Goal: Information Seeking & Learning: Learn about a topic

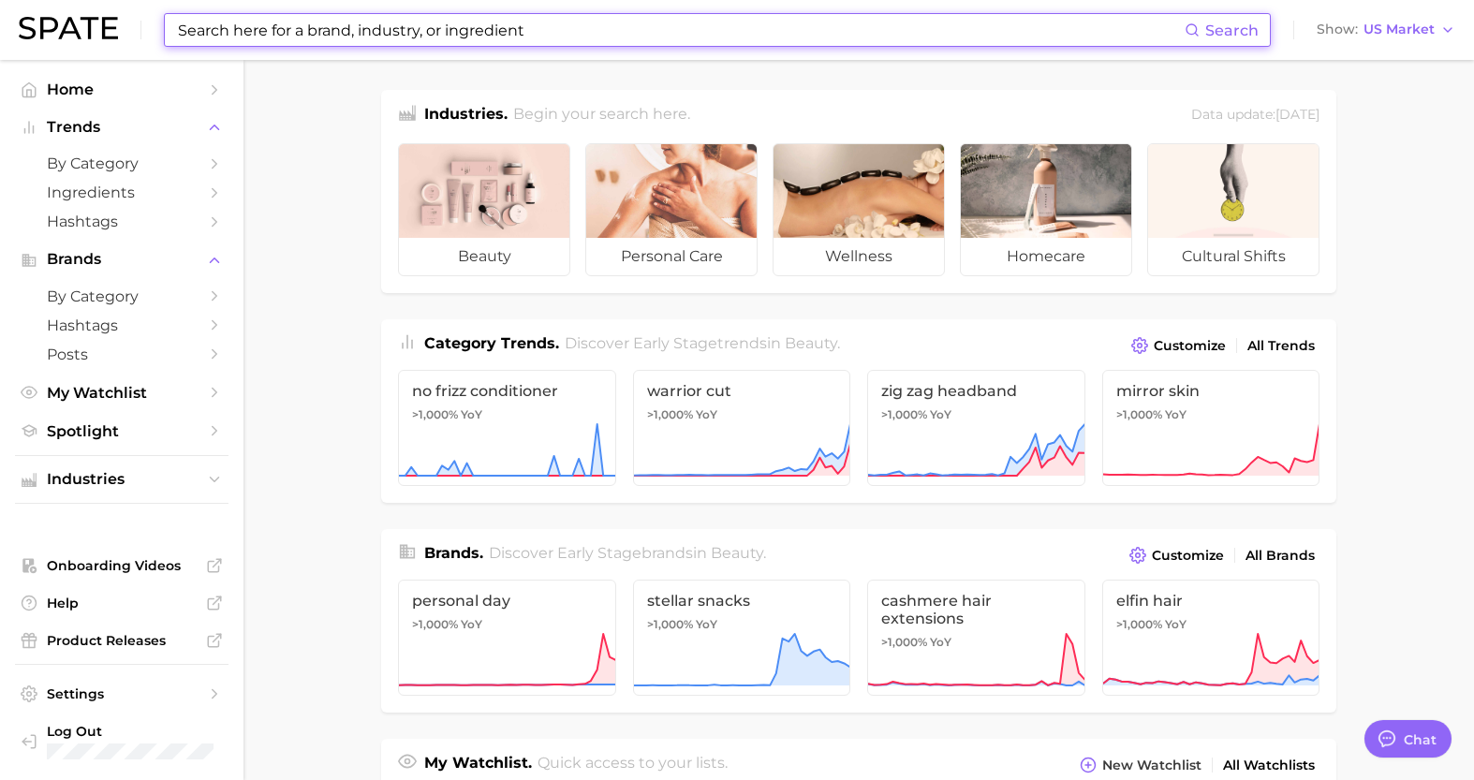
click at [475, 39] on input at bounding box center [680, 30] width 1009 height 32
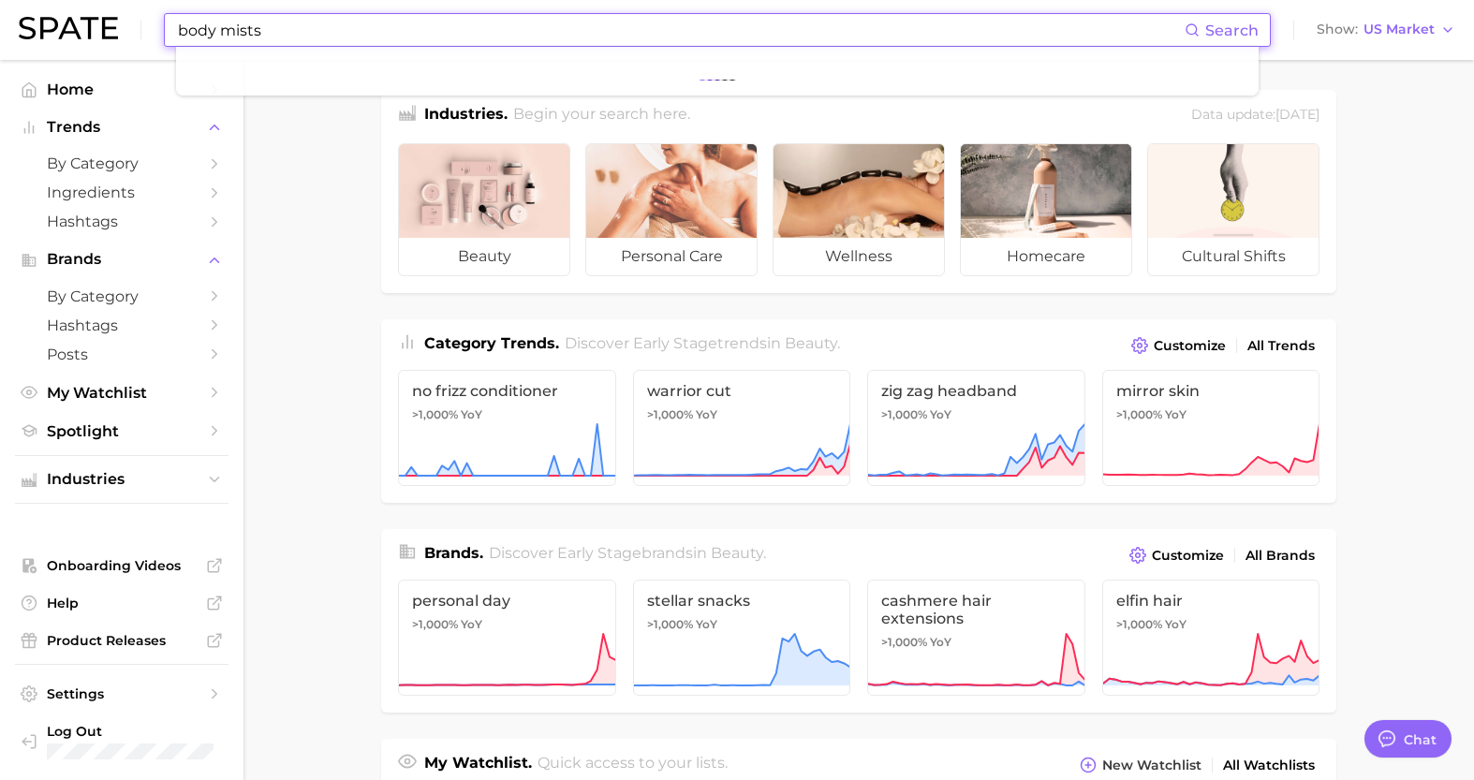
type input "body mists"
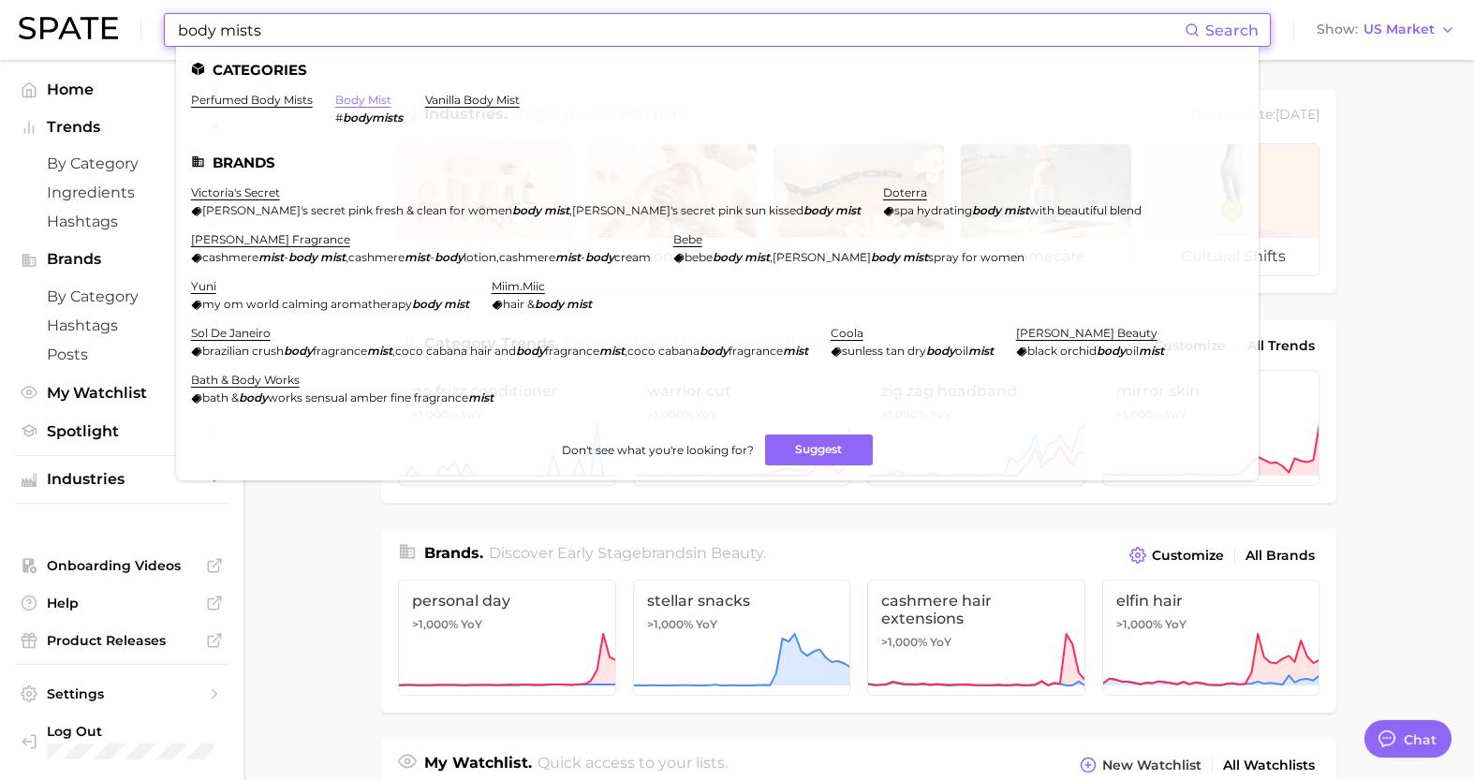
click at [373, 98] on link "body mist" at bounding box center [363, 100] width 56 height 14
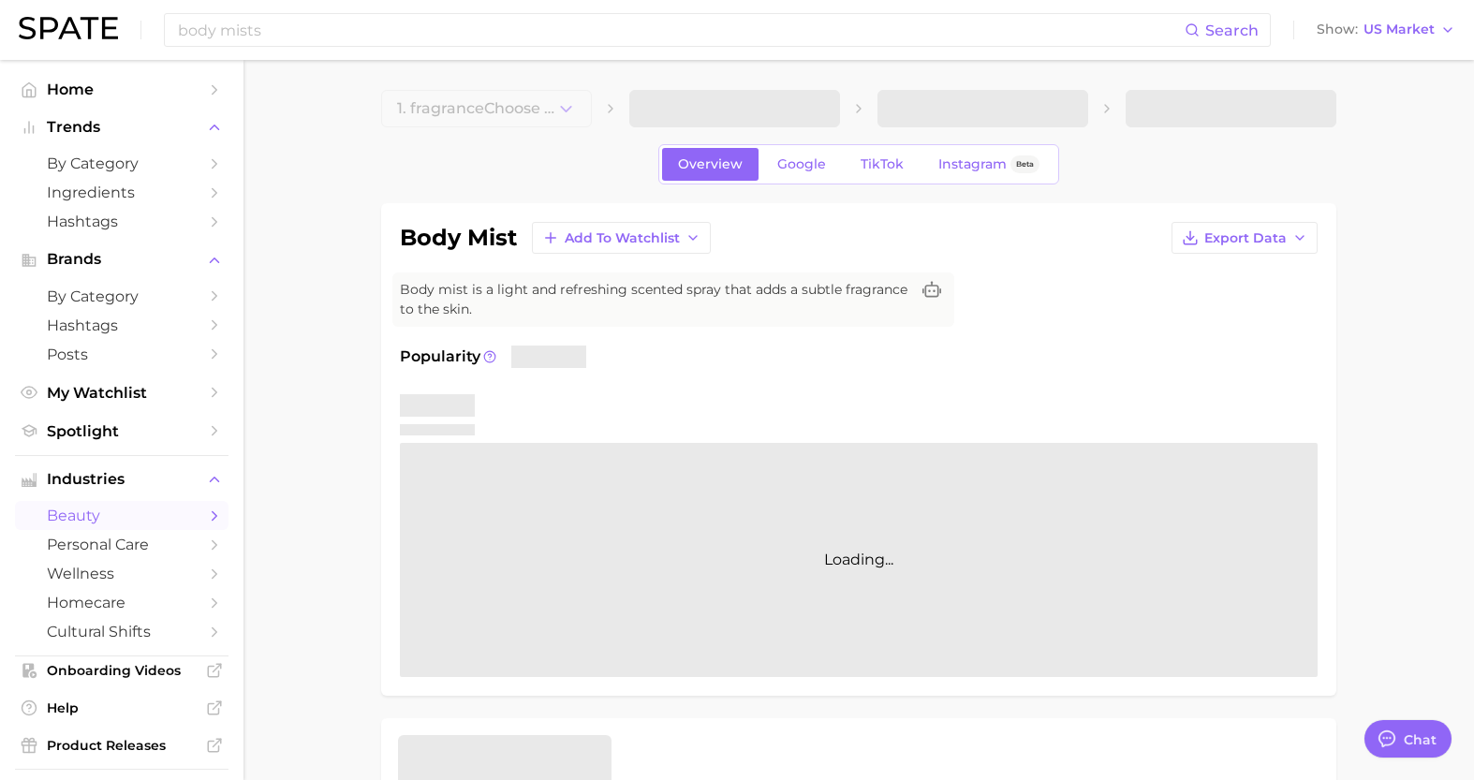
type textarea "x"
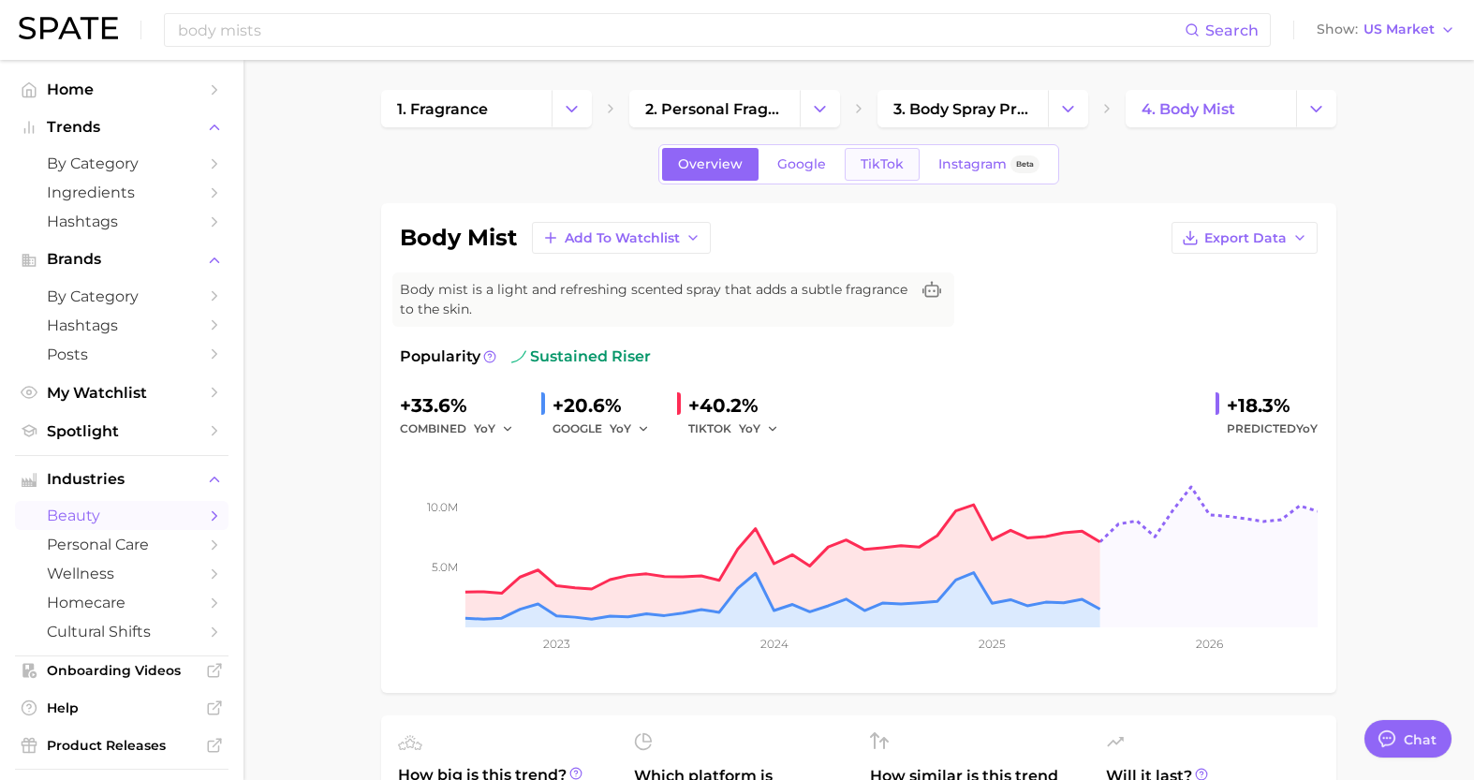
click at [877, 155] on link "TikTok" at bounding box center [882, 164] width 75 height 33
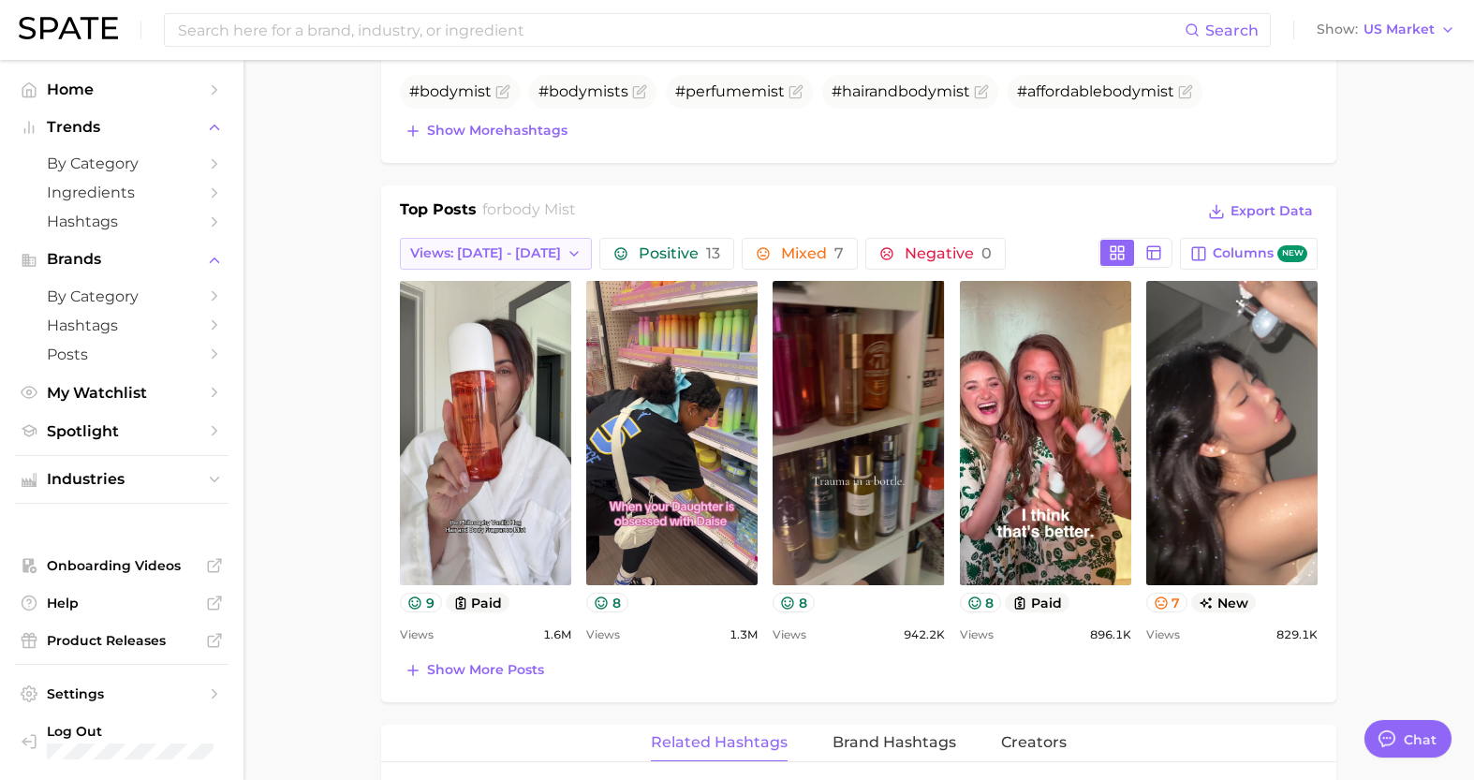
scroll to position [790, 0]
click at [509, 248] on span "Views: Aug 10 - 17" at bounding box center [485, 252] width 151 height 16
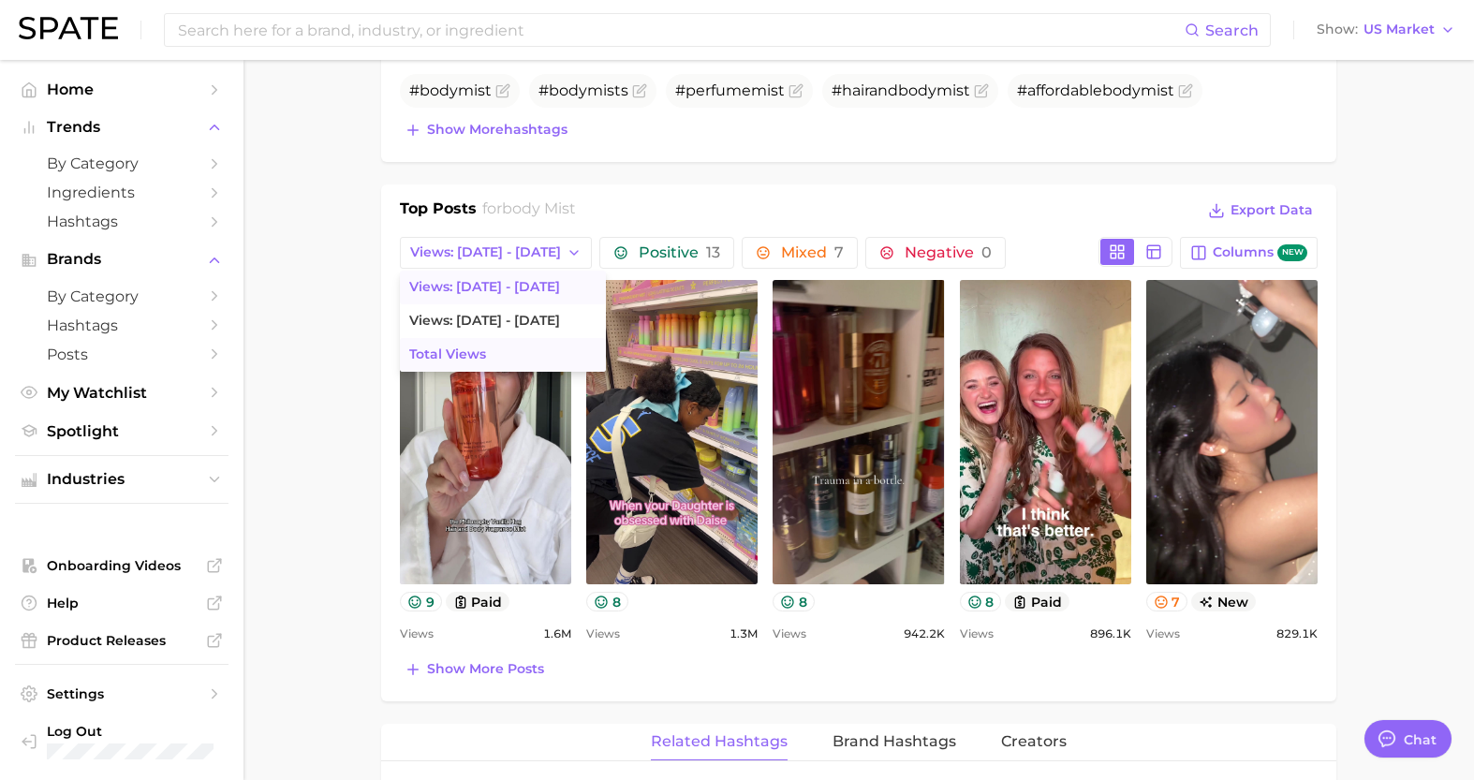
click at [508, 361] on button "Total Views" at bounding box center [503, 355] width 206 height 34
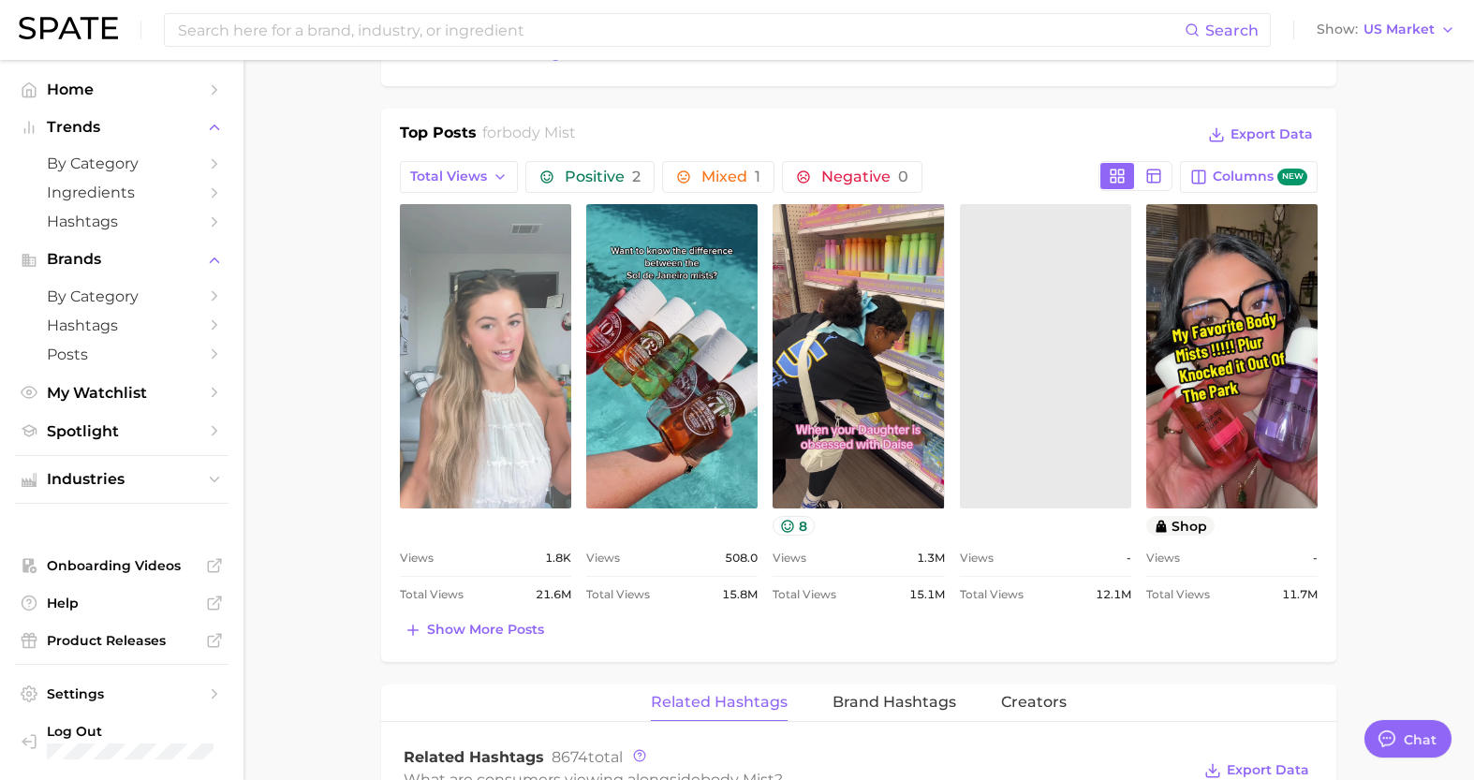
scroll to position [892, 0]
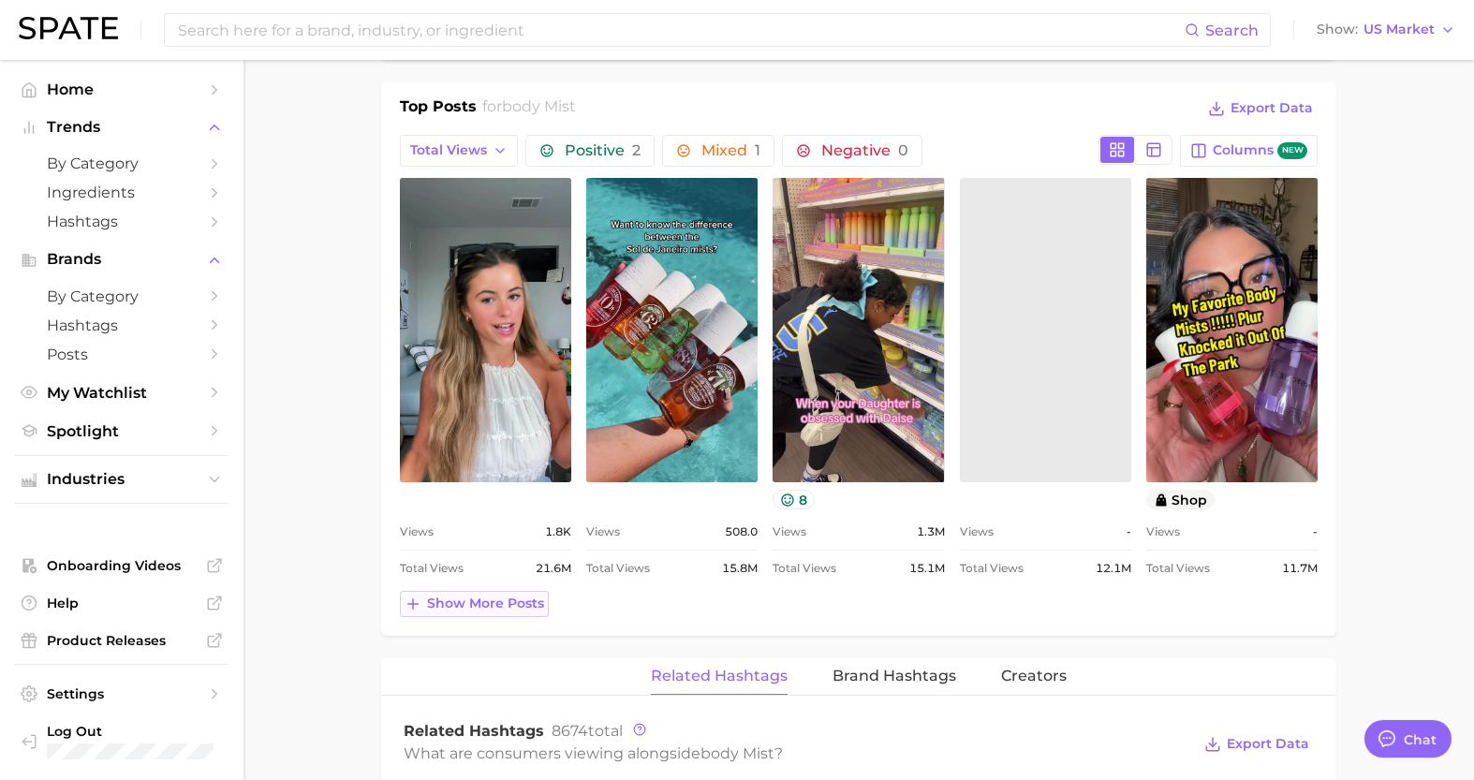
click at [469, 600] on span "Show more posts" at bounding box center [485, 604] width 117 height 16
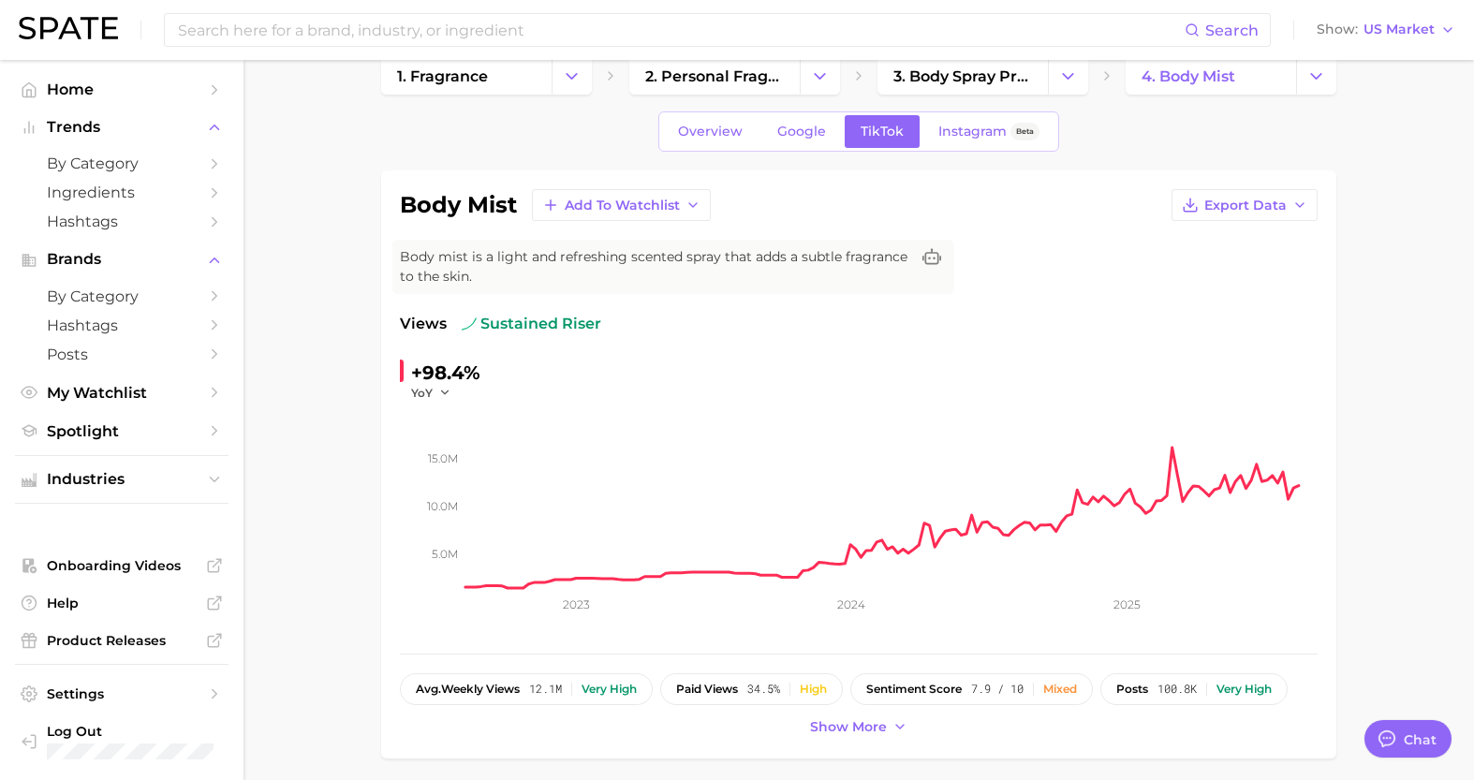
scroll to position [0, 0]
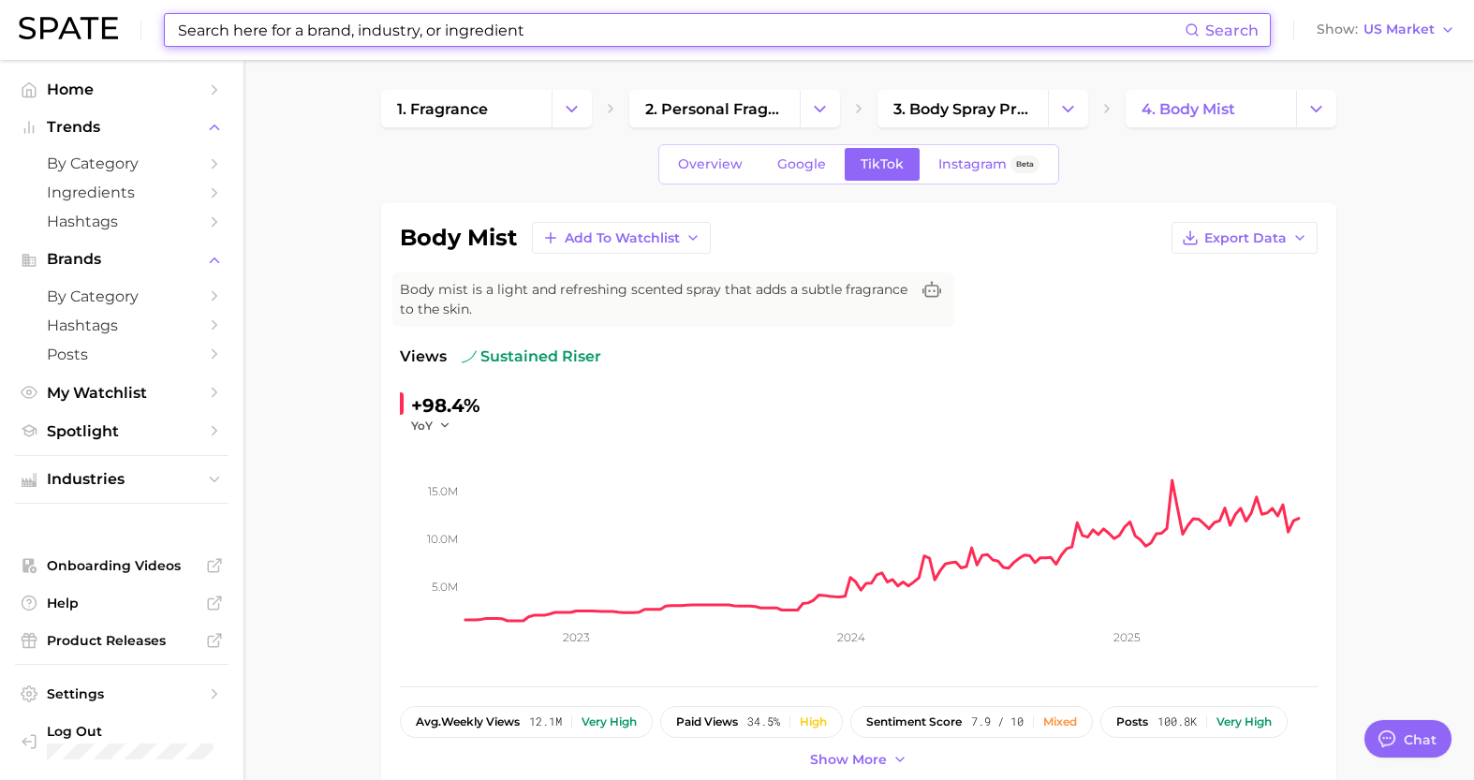
click at [415, 39] on input at bounding box center [680, 30] width 1009 height 32
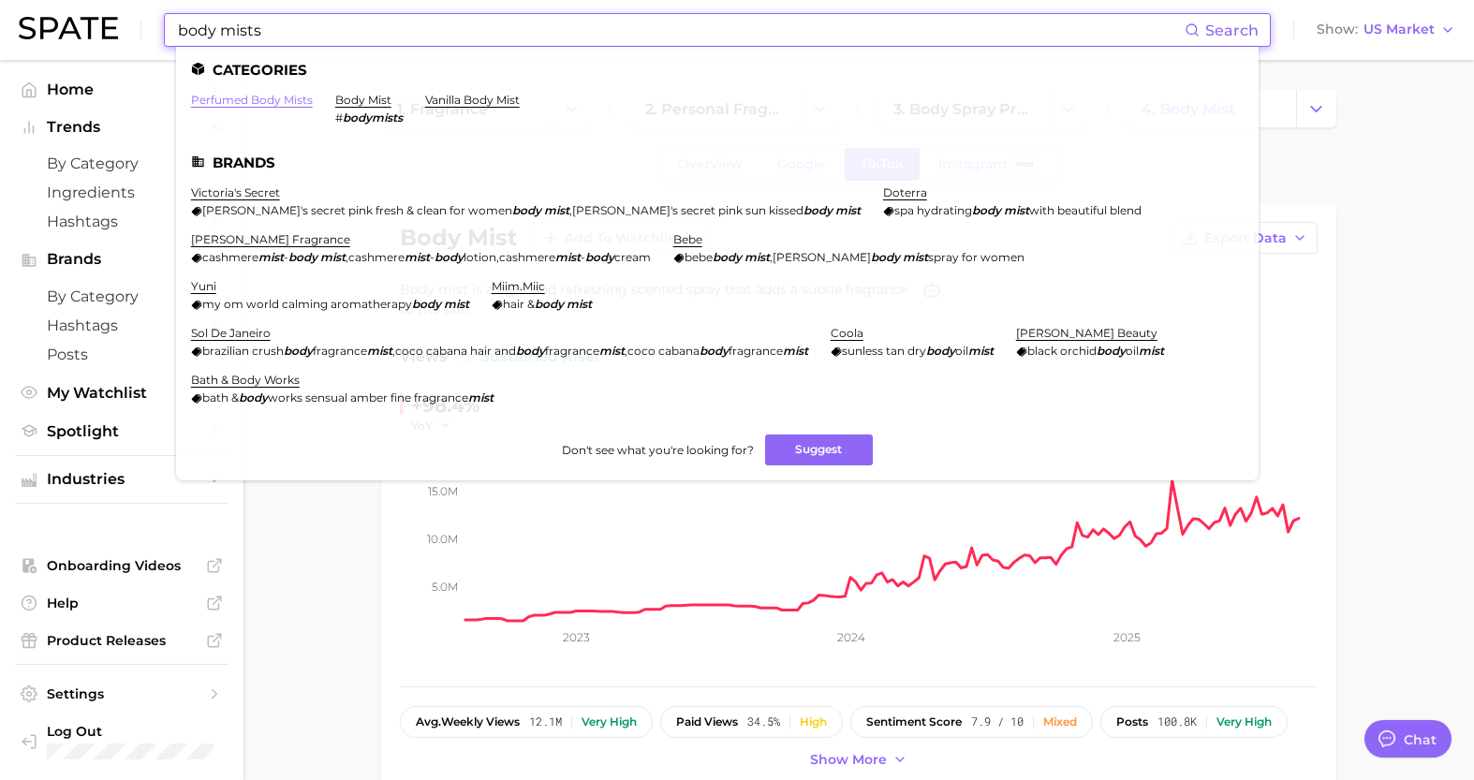
type input "body mists"
click at [257, 103] on link "perfumed body mists" at bounding box center [252, 100] width 122 height 14
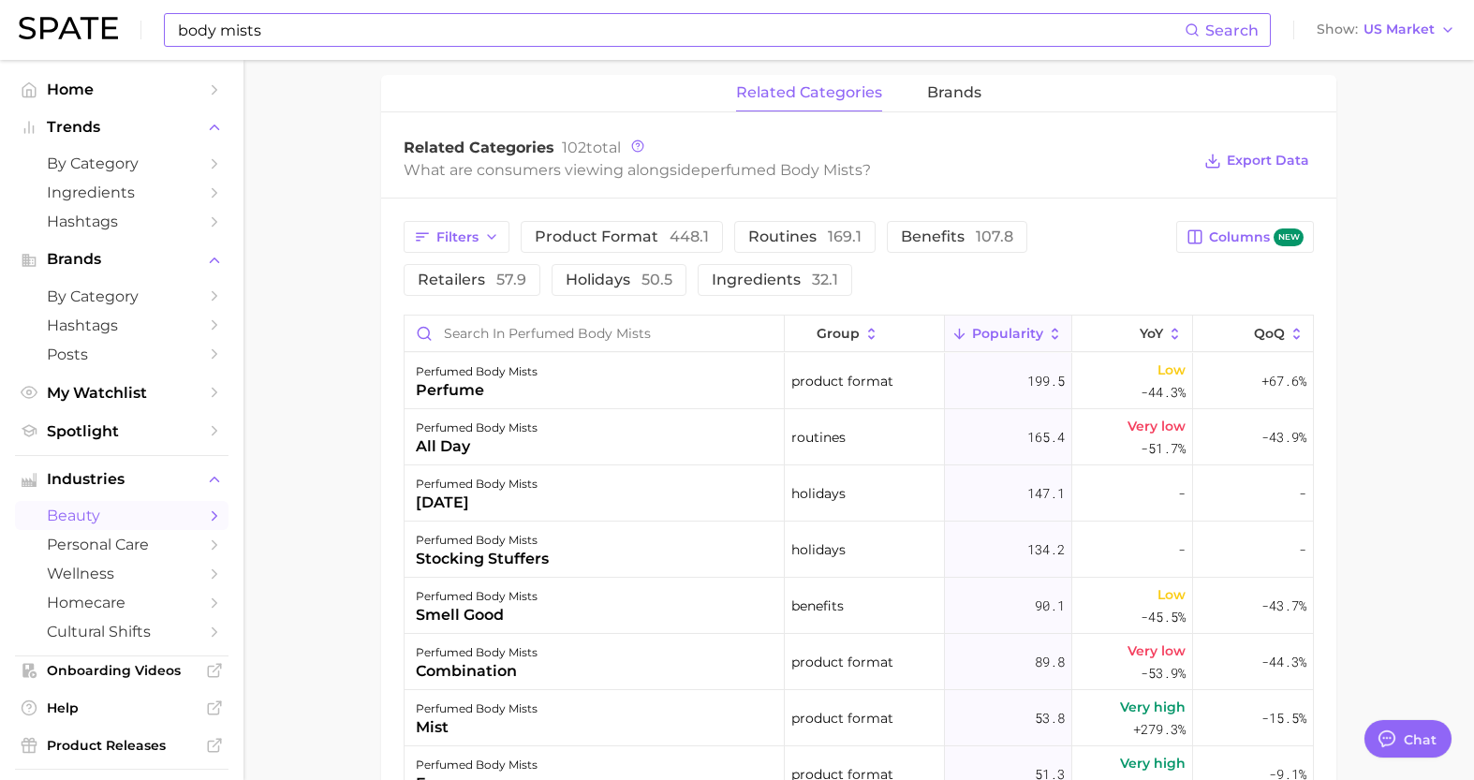
scroll to position [873, 0]
click at [883, 621] on div "benefits" at bounding box center [864, 608] width 159 height 56
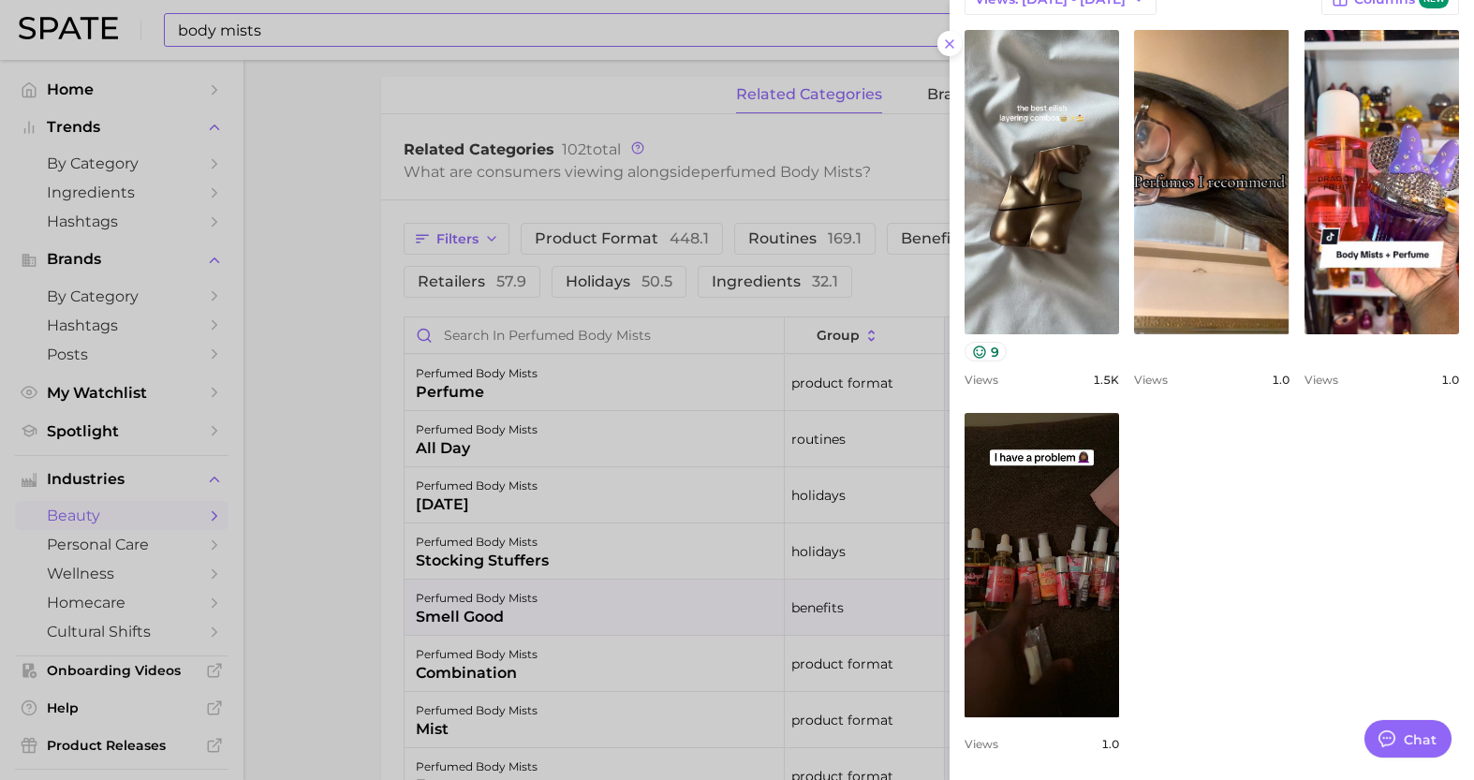
scroll to position [630, 0]
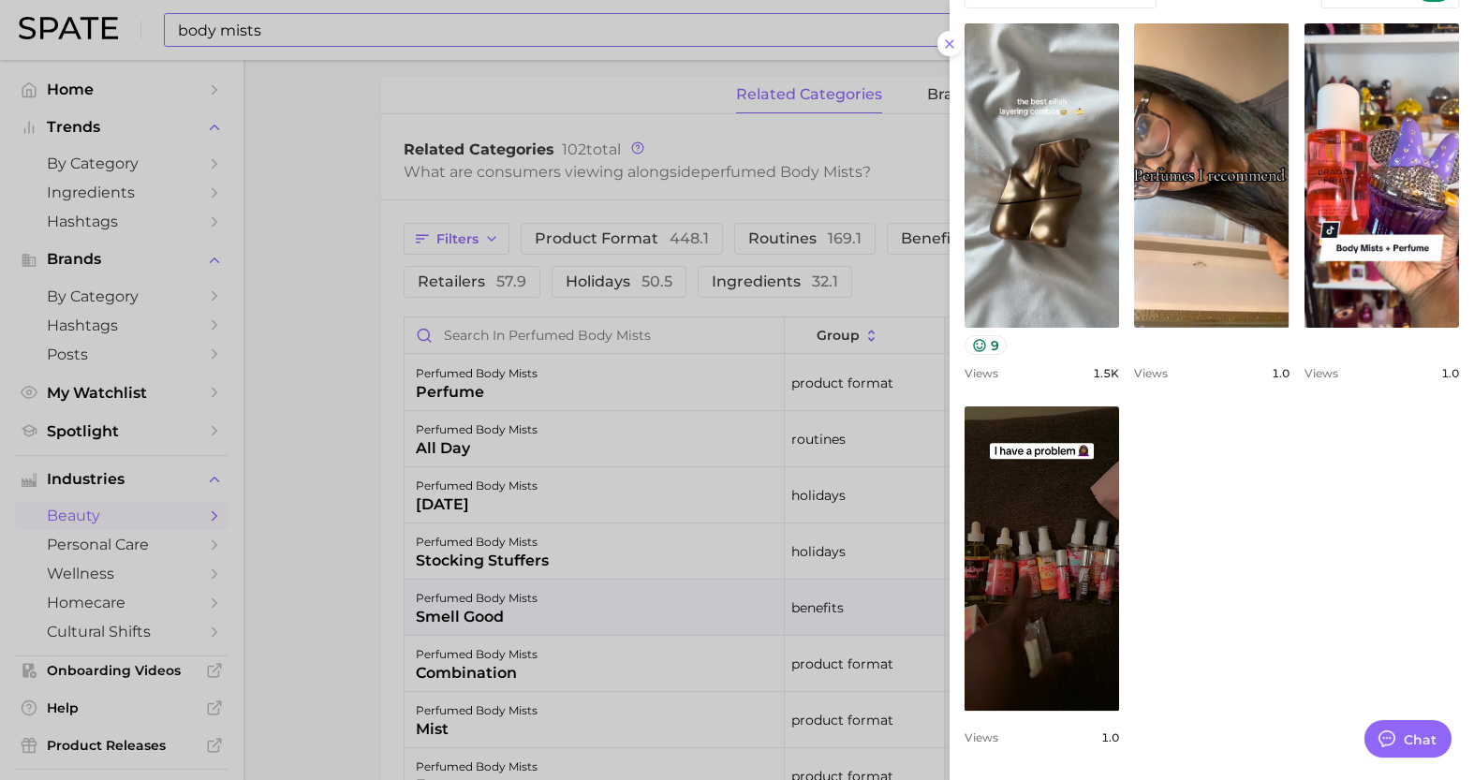
click at [365, 428] on div at bounding box center [737, 390] width 1474 height 780
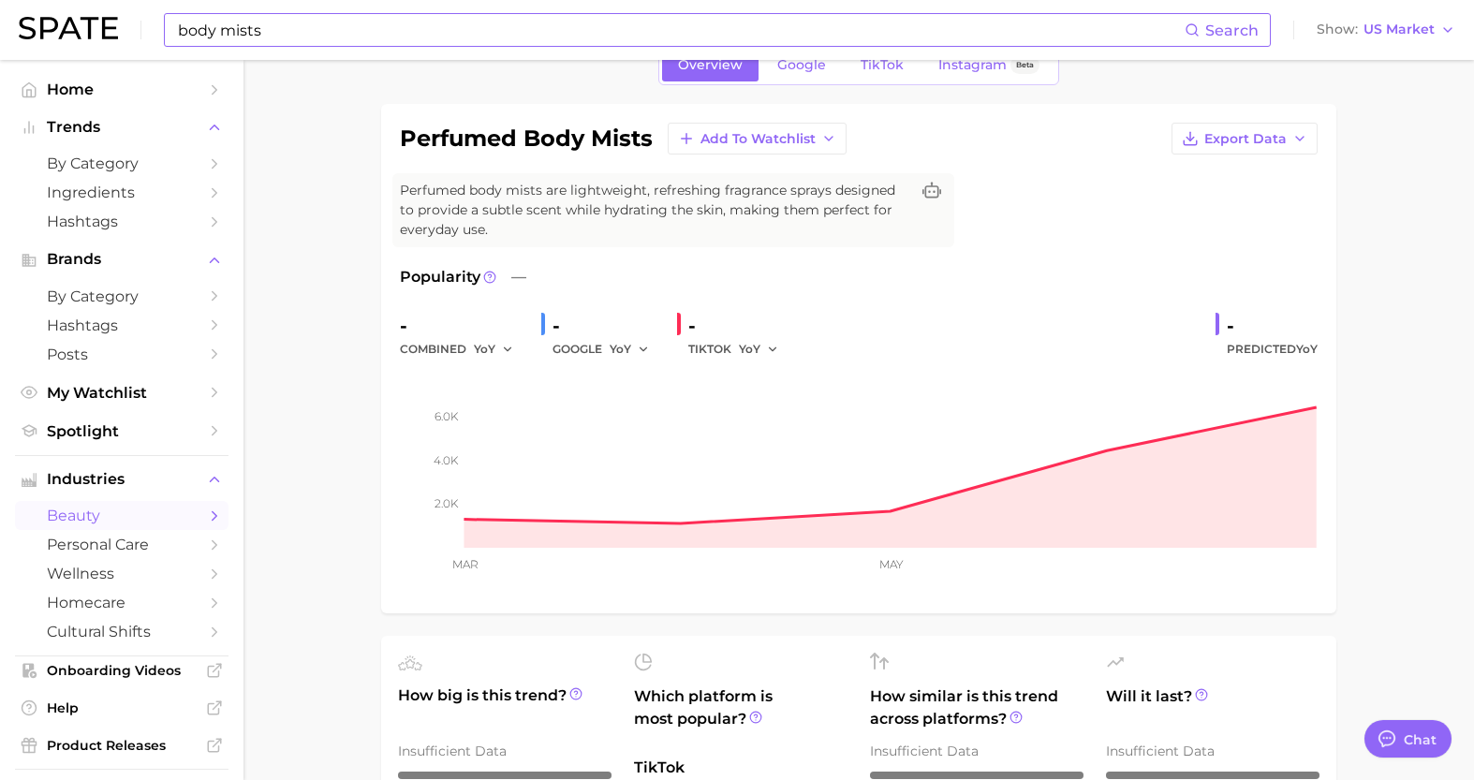
scroll to position [0, 0]
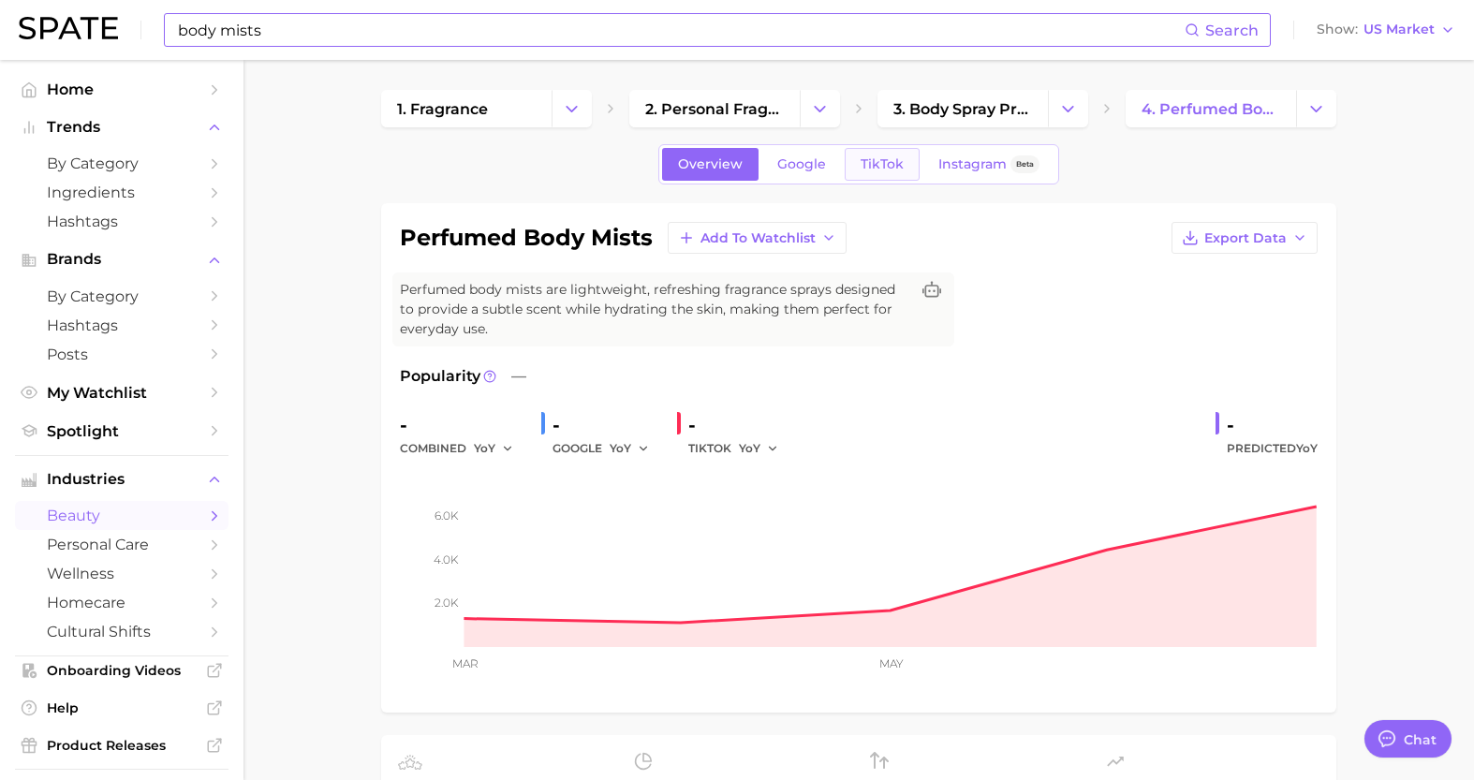
click at [889, 175] on link "TikTok" at bounding box center [882, 164] width 75 height 33
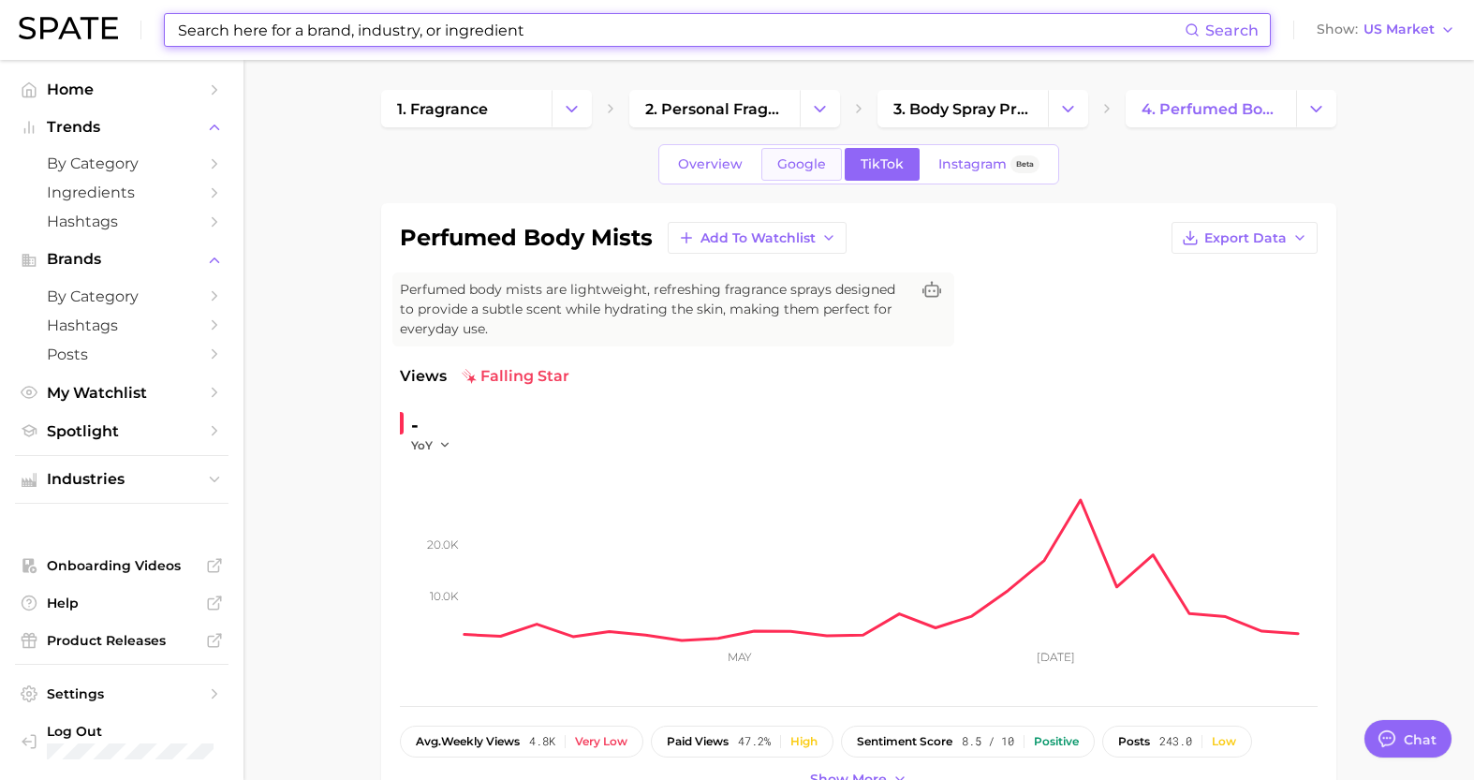
click at [795, 169] on span "Google" at bounding box center [801, 164] width 49 height 16
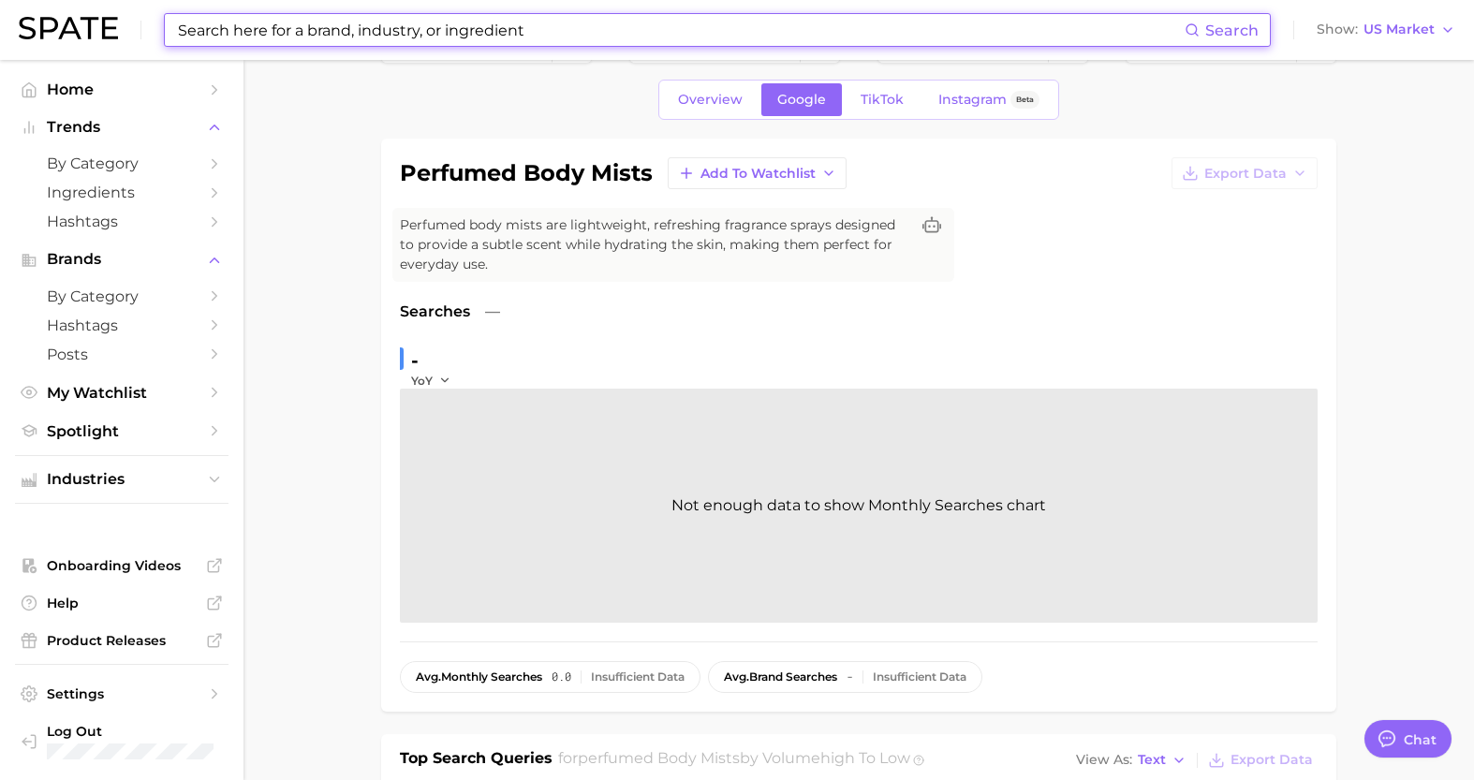
scroll to position [17, 0]
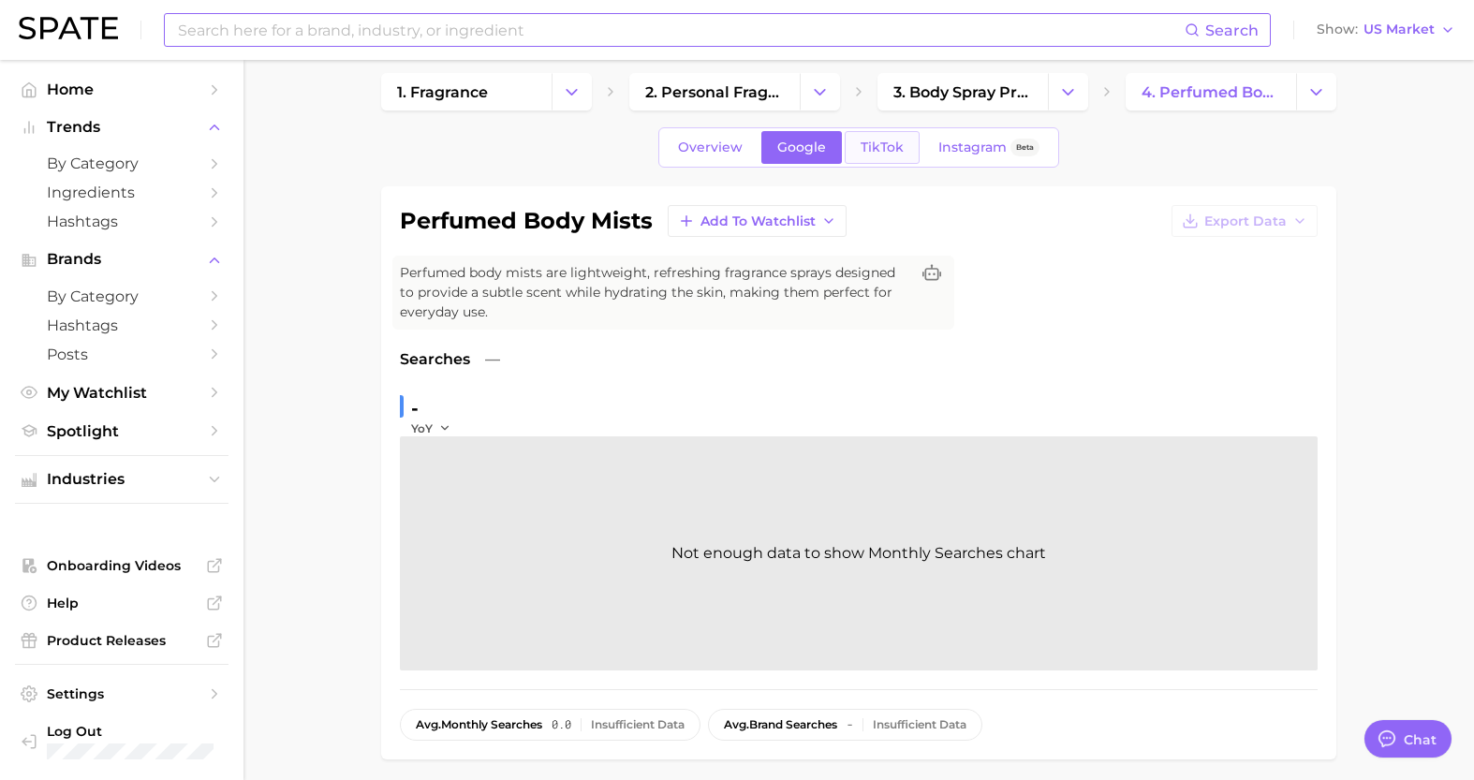
click at [875, 152] on span "TikTok" at bounding box center [882, 148] width 43 height 16
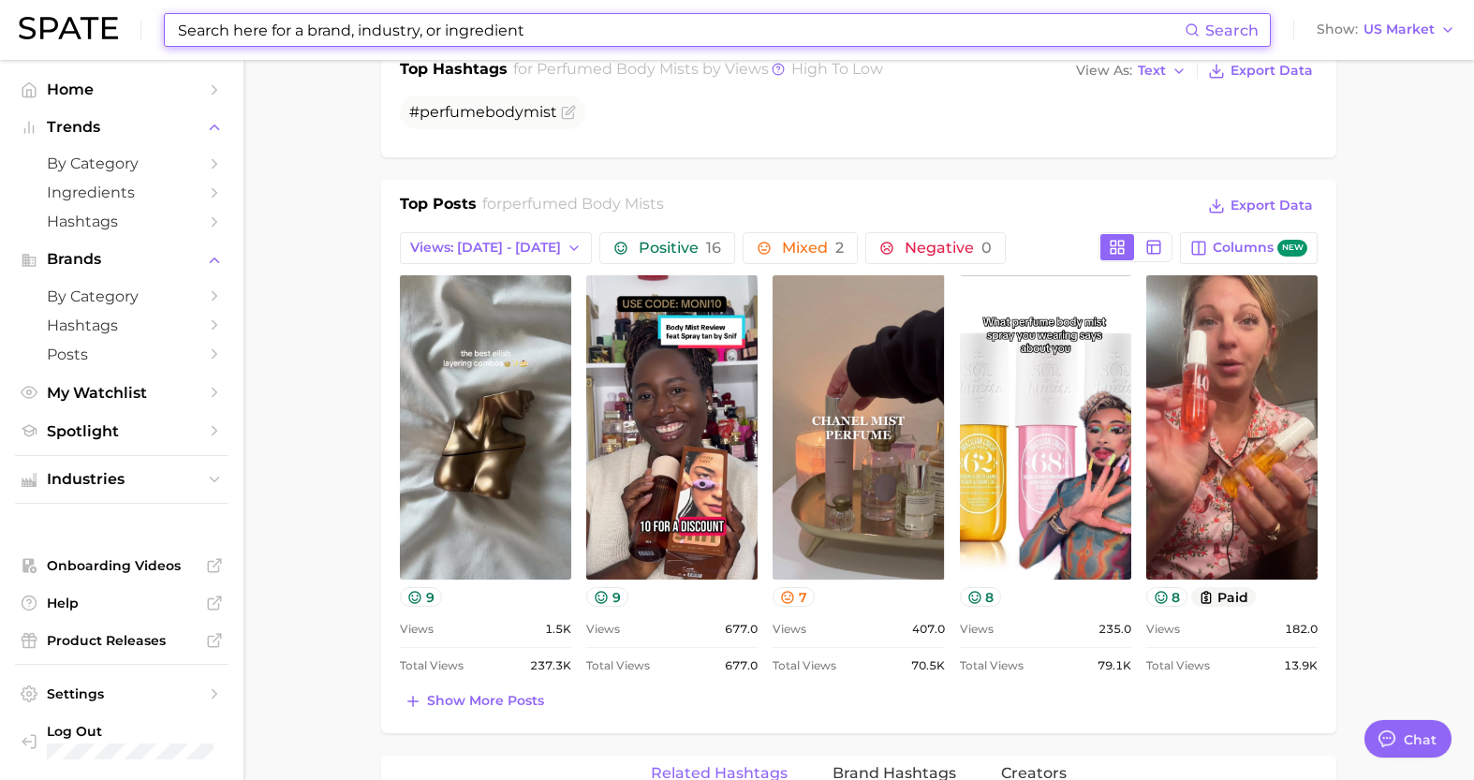
scroll to position [803, 0]
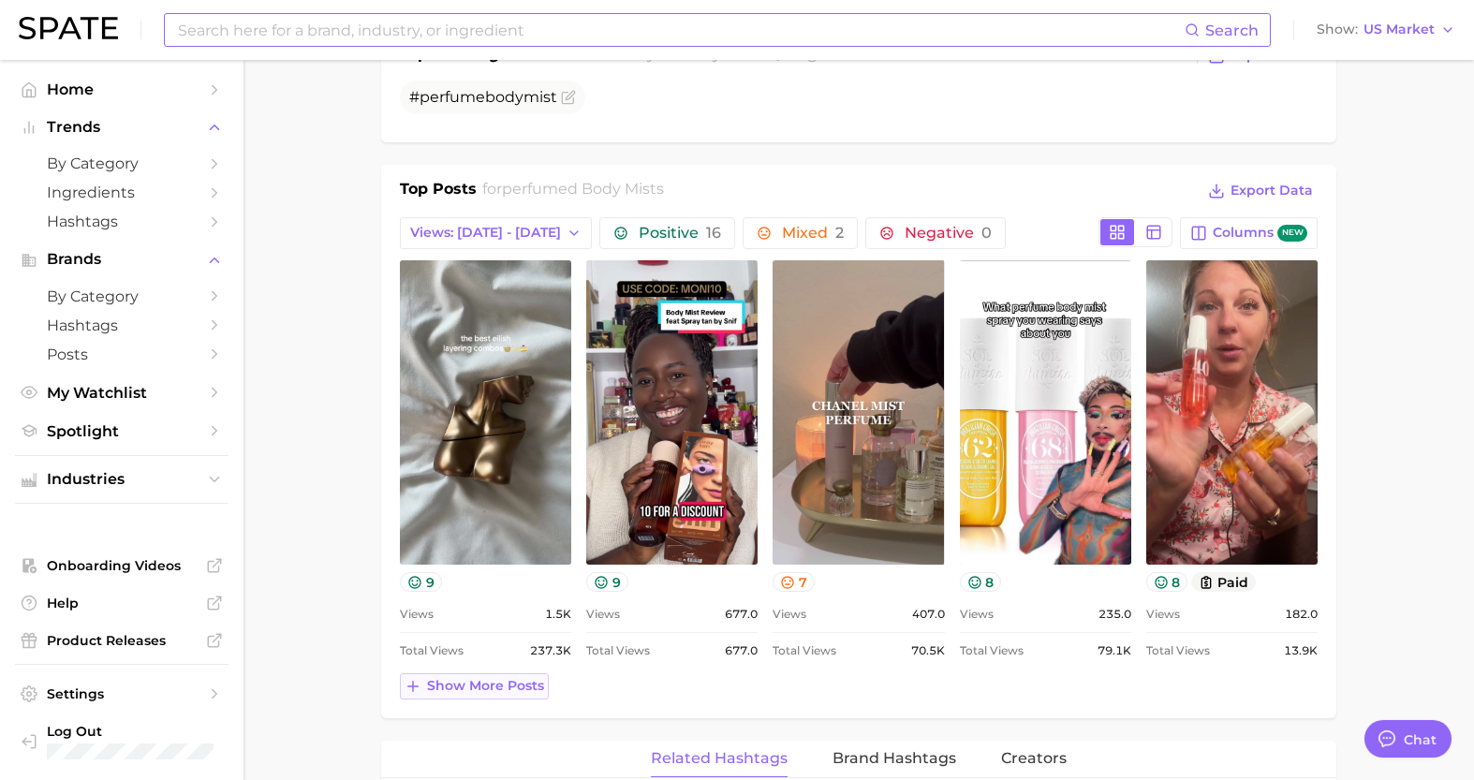
click at [515, 688] on span "Show more posts" at bounding box center [485, 686] width 117 height 16
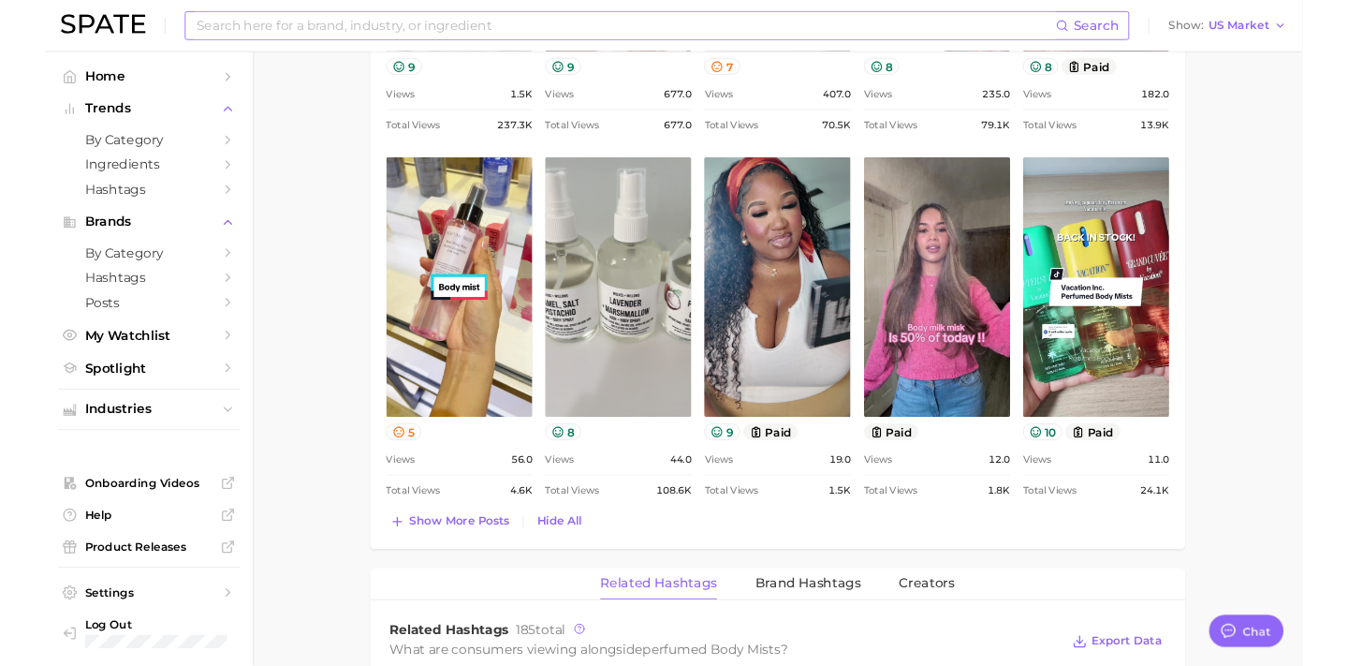
scroll to position [1311, 0]
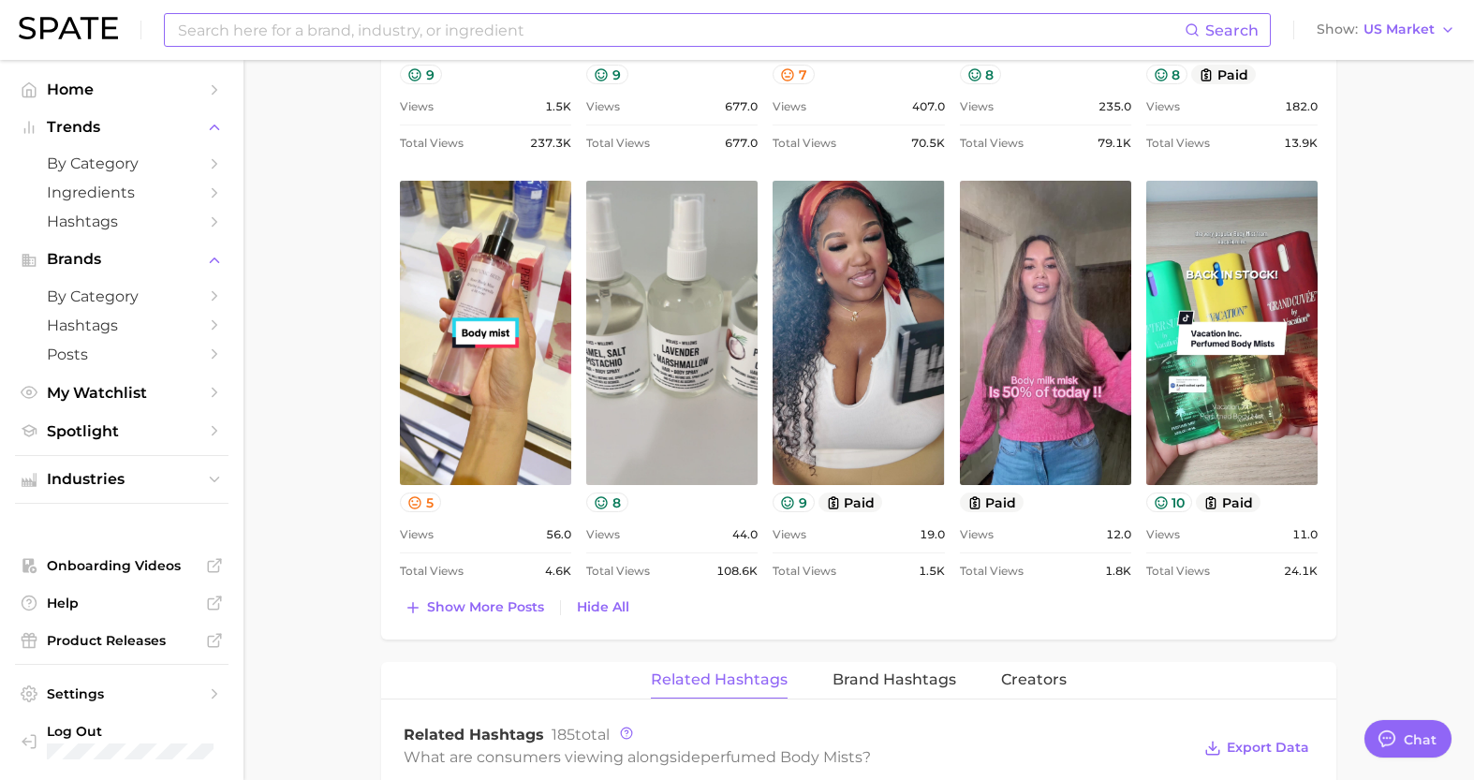
type textarea "x"
